Goal: Transaction & Acquisition: Purchase product/service

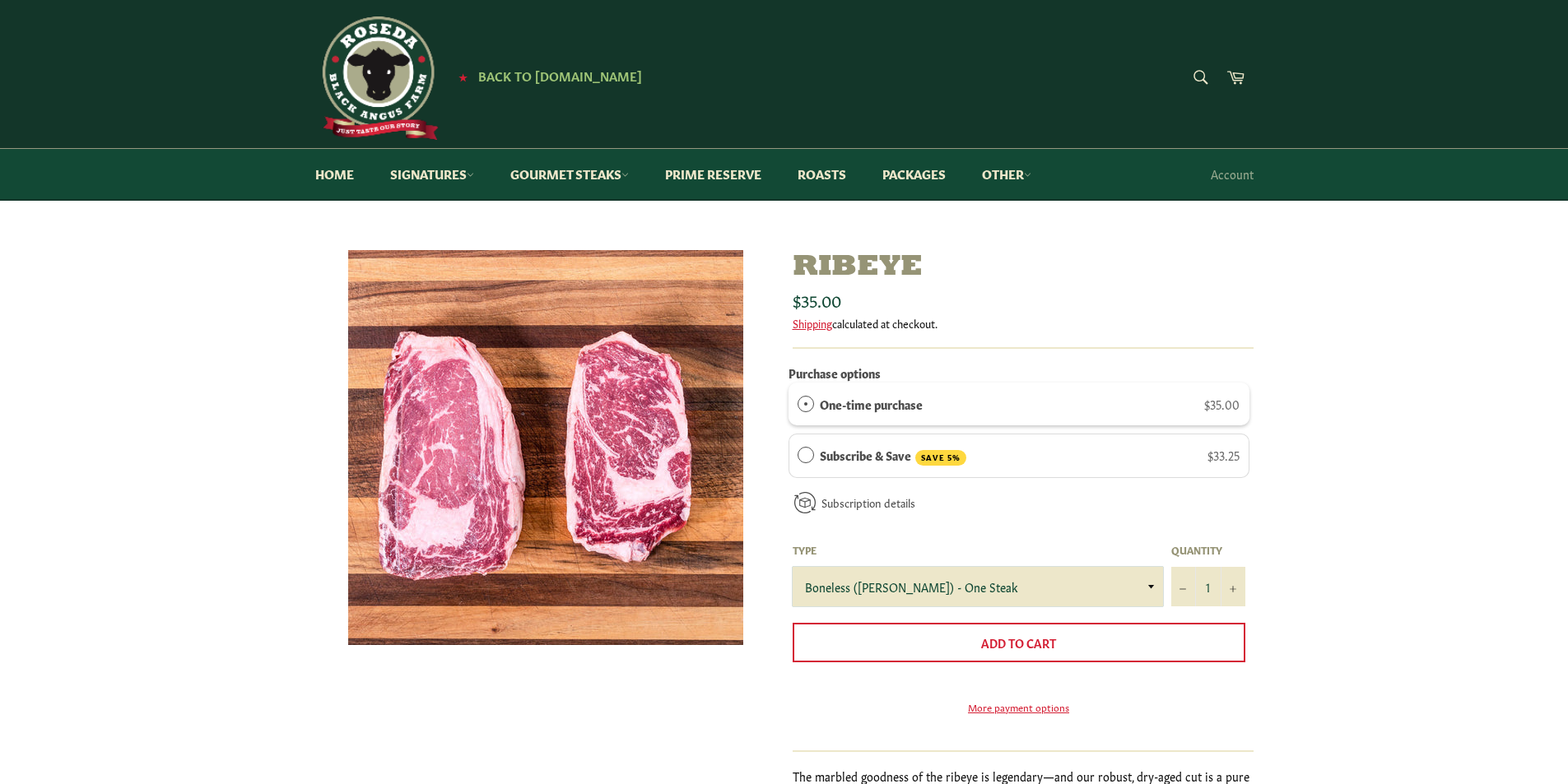
click at [1149, 586] on select "Boneless ([PERSON_NAME]) - One Steak Bone-In - One Steak" at bounding box center [978, 586] width 370 height 40
click at [564, 177] on link "Gourmet Steaks" at bounding box center [569, 174] width 151 height 50
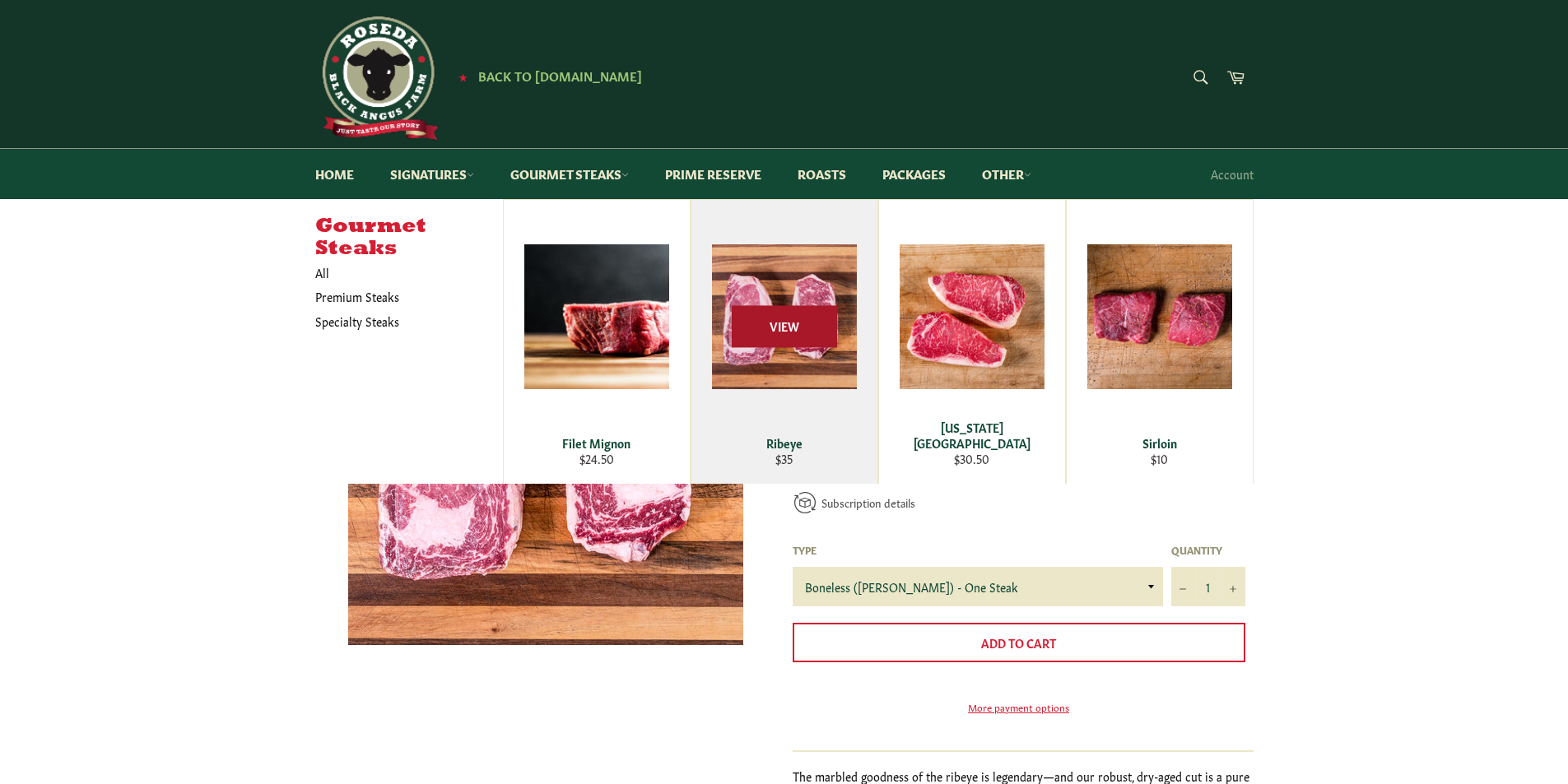
click at [784, 325] on span "View" at bounding box center [784, 327] width 105 height 42
